Goal: Task Accomplishment & Management: Complete application form

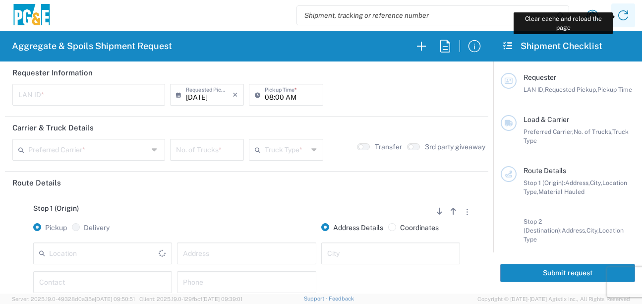
click at [624, 17] on icon at bounding box center [623, 15] width 16 height 16
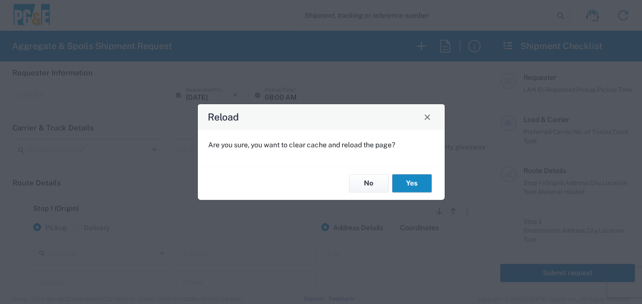
click at [417, 181] on button "Yes" at bounding box center [412, 183] width 40 height 18
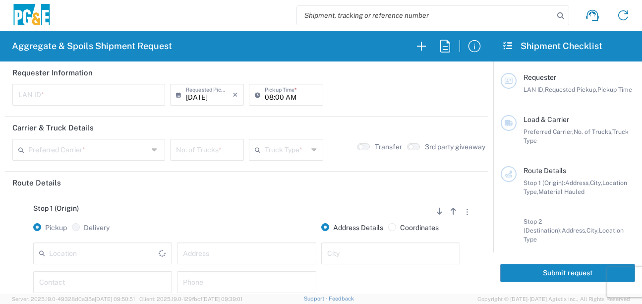
click at [77, 94] on input "text" at bounding box center [88, 93] width 141 height 17
type input "D4A6"
click at [265, 97] on input "08:00 AM" at bounding box center [291, 93] width 52 height 17
type input "06:00 AM"
click at [114, 154] on input "text" at bounding box center [88, 148] width 120 height 17
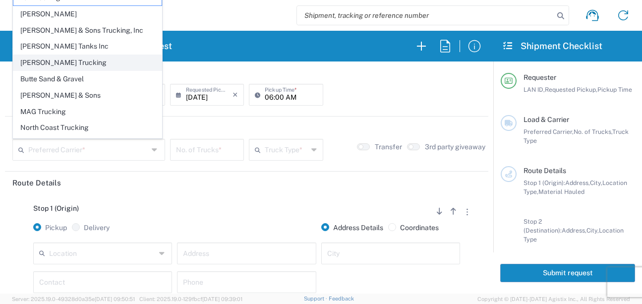
click at [56, 60] on span "[PERSON_NAME] Trucking" at bounding box center [87, 62] width 148 height 15
type input "[PERSON_NAME] Trucking"
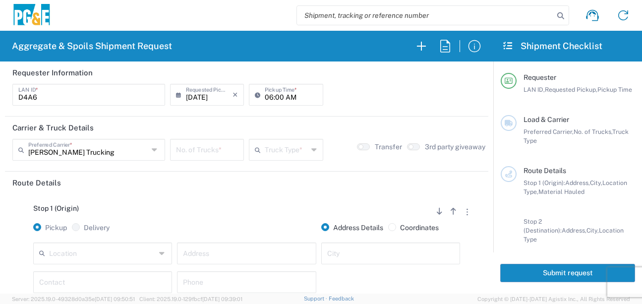
click at [220, 149] on input "number" at bounding box center [207, 148] width 62 height 17
type input "5"
click at [271, 154] on input "text" at bounding box center [286, 148] width 43 height 17
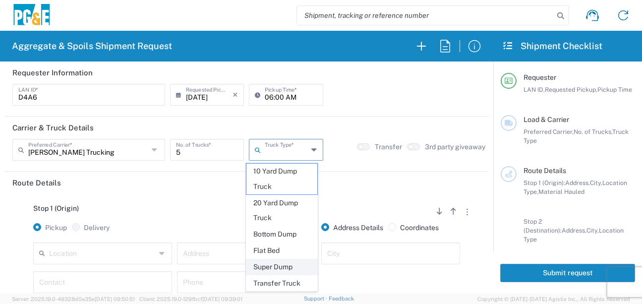
click at [274, 265] on span "Super Dump" at bounding box center [281, 266] width 71 height 15
type input "Super Dump"
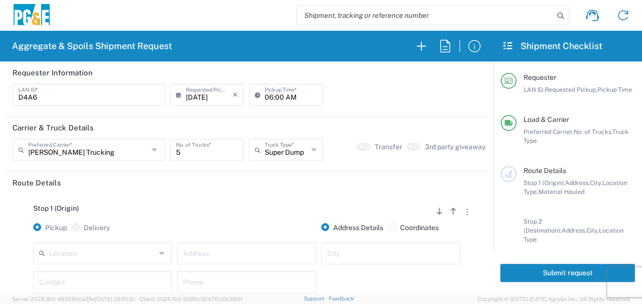
click at [248, 228] on div at bounding box center [246, 232] width 144 height 19
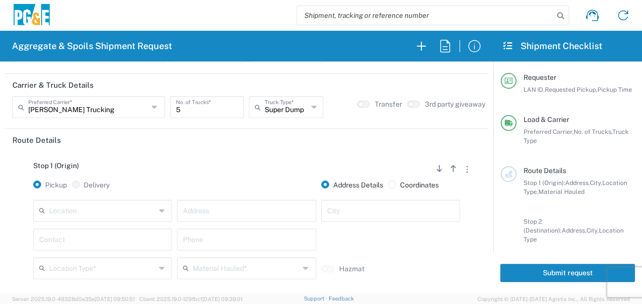
scroll to position [99, 0]
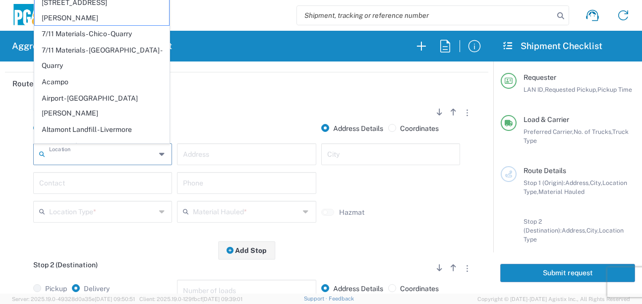
click at [118, 155] on input "text" at bounding box center [102, 153] width 107 height 17
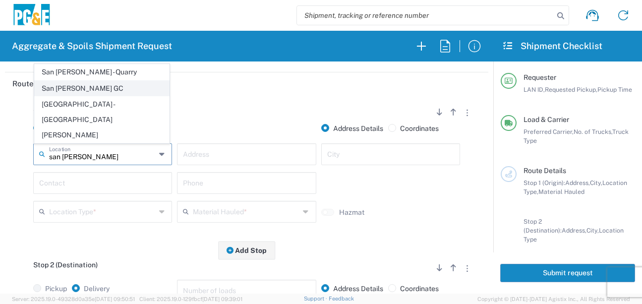
click at [83, 96] on span "San [PERSON_NAME] GC" at bounding box center [102, 88] width 134 height 15
type input "San [PERSON_NAME] GC"
type input "[STREET_ADDRESS]"
type input "[GEOGRAPHIC_DATA][PERSON_NAME]"
type input "Business No Loading Dock"
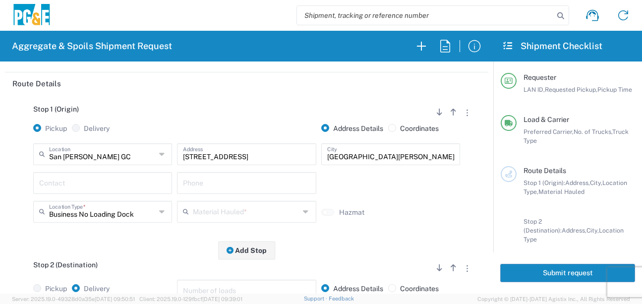
click at [85, 190] on input "text" at bounding box center [102, 181] width 127 height 17
type input "[PERSON_NAME]"
click at [192, 188] on input "text" at bounding box center [246, 181] width 127 height 17
type input "[PHONE_NUMBER]"
click at [210, 212] on input "text" at bounding box center [246, 210] width 107 height 17
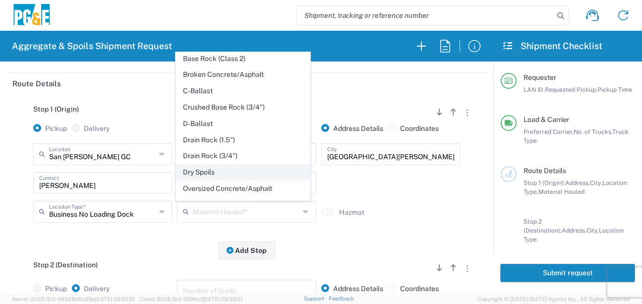
click at [206, 180] on span "Dry Spoils" at bounding box center [243, 171] width 134 height 15
type input "Dry Spoils"
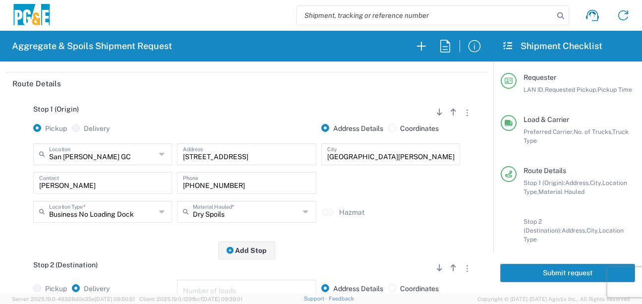
click at [176, 234] on div "Stop 1 (Origin) Add Stop Above Add Stop Below Remove Stop Pickup Delivery Addre…" at bounding box center [246, 173] width 468 height 156
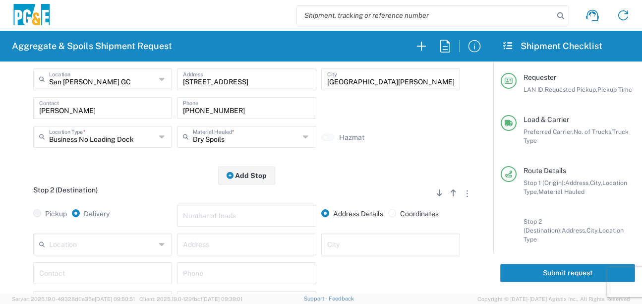
scroll to position [198, 0]
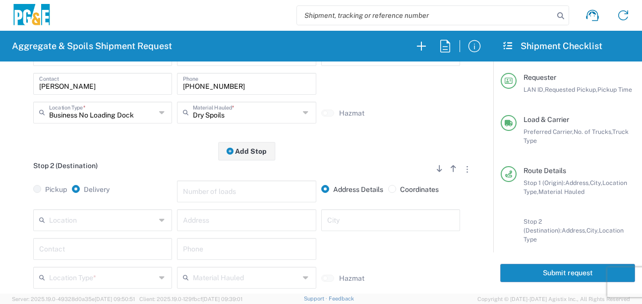
click at [118, 227] on input "text" at bounding box center [102, 219] width 107 height 17
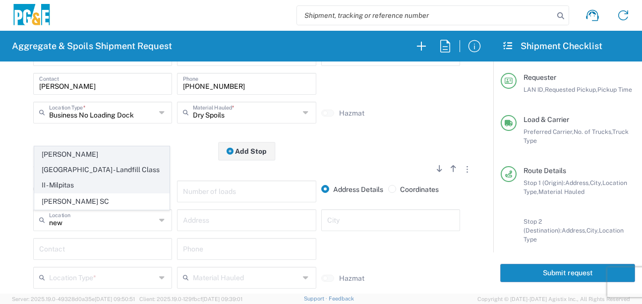
click at [104, 169] on span "[PERSON_NAME][GEOGRAPHIC_DATA] - Landfill Class II - Milpitas" at bounding box center [102, 170] width 134 height 46
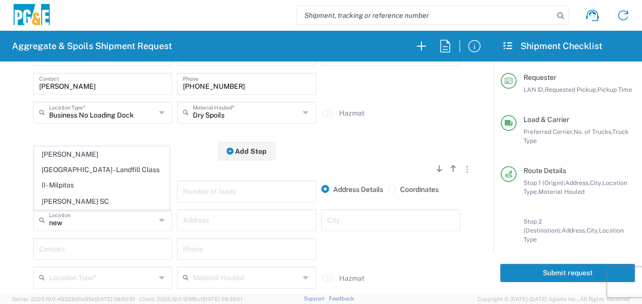
type input "[PERSON_NAME][GEOGRAPHIC_DATA] - Landfill Class II - Milpitas"
type input "[STREET_ADDRESS][PERSON_NAME]"
type input "Milpitas"
type input "Landfill"
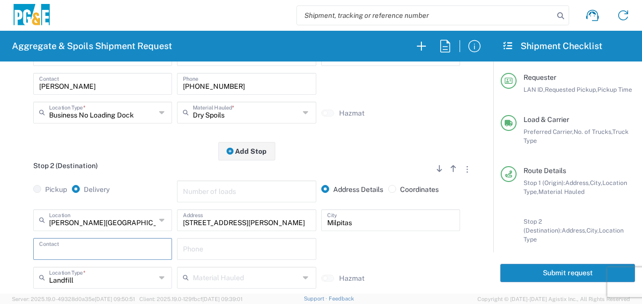
click at [116, 250] on input "text" at bounding box center [102, 247] width 127 height 17
type input "[PERSON_NAME]"
click at [210, 251] on input "text" at bounding box center [246, 247] width 127 height 17
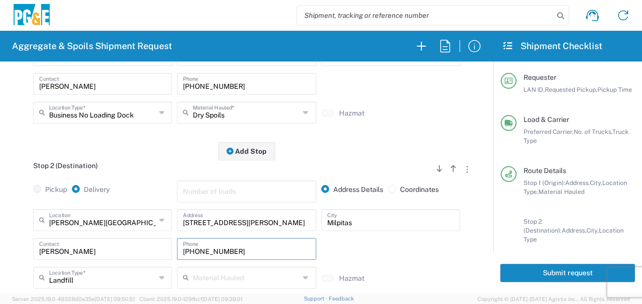
type input "[PHONE_NUMBER]"
click at [167, 178] on div "Stop 2 (Destination) Add Stop Above Add Stop Below Remove Stop" at bounding box center [246, 171] width 468 height 19
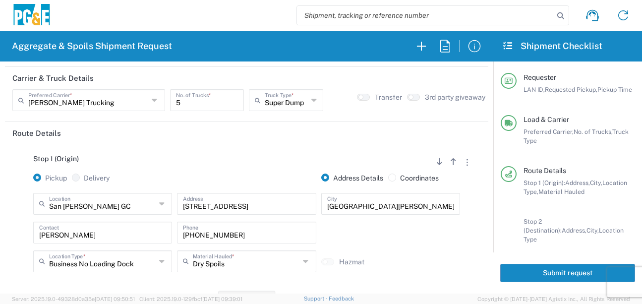
scroll to position [0, 0]
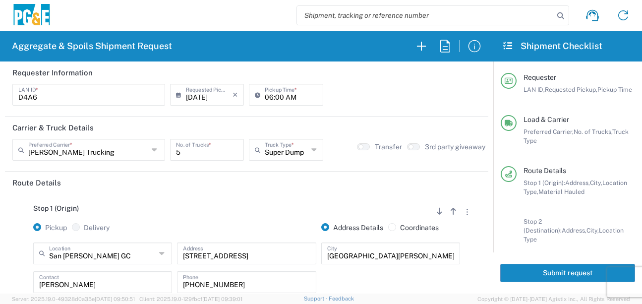
click at [532, 269] on button "Submit request" at bounding box center [567, 273] width 135 height 18
